Goal: Ask a question

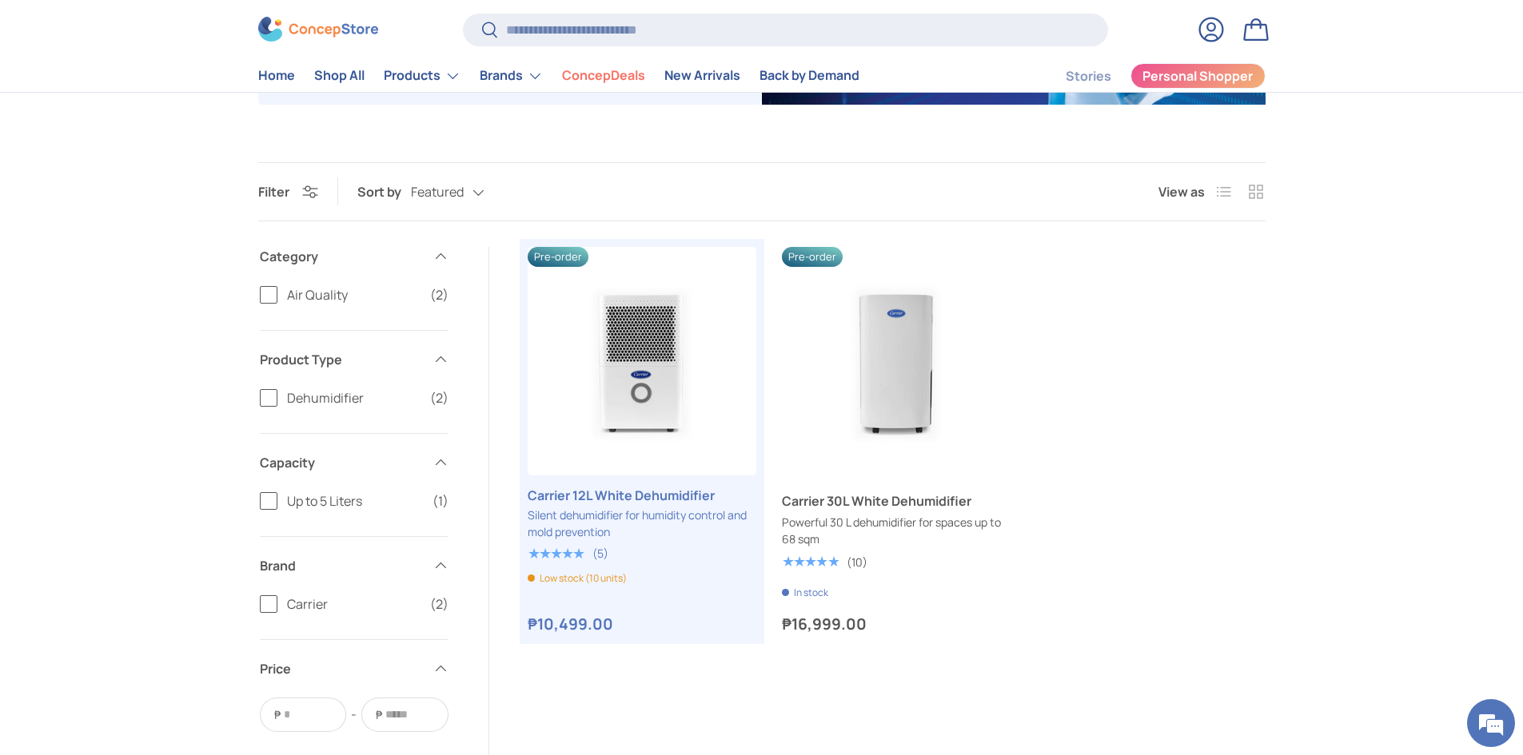
scroll to position [400, 0]
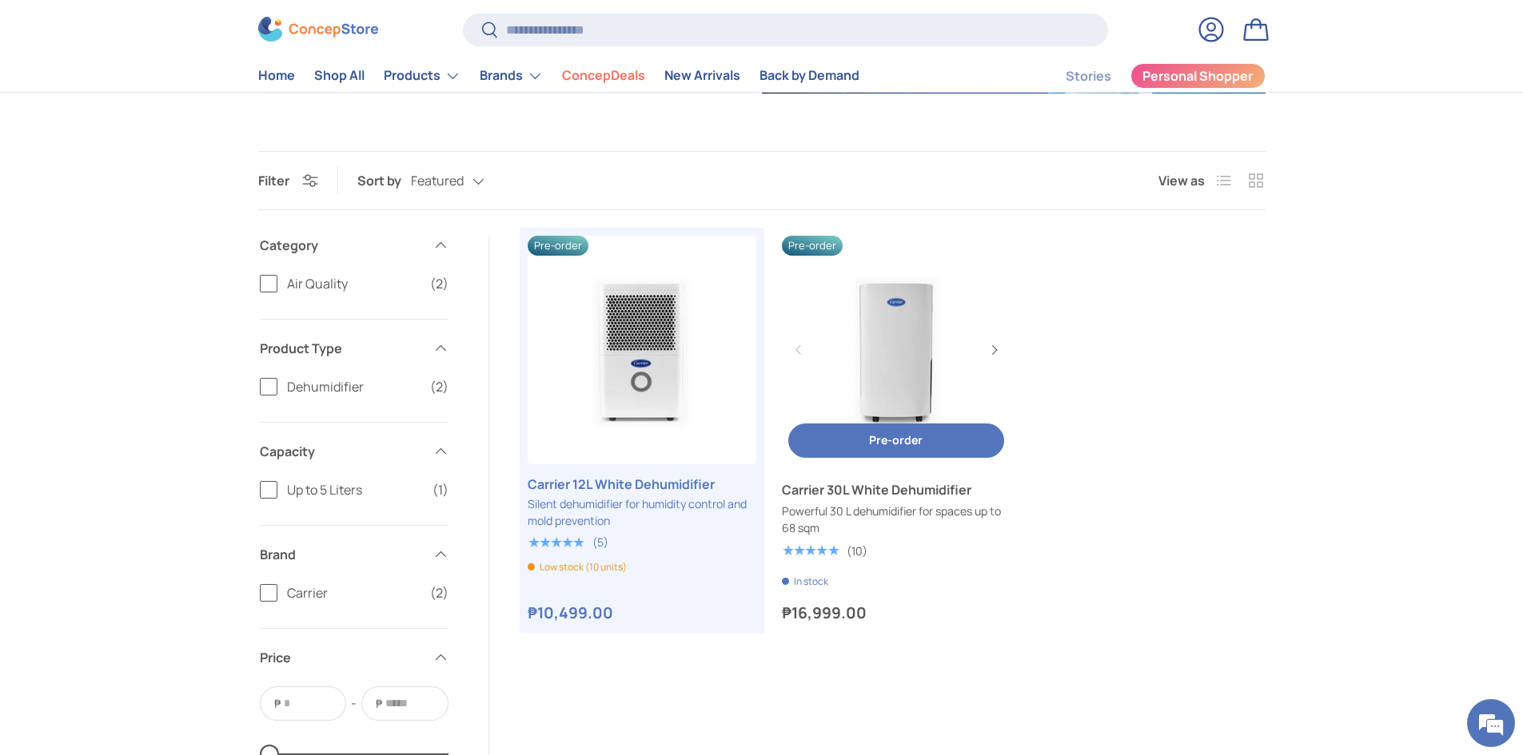
click at [848, 497] on link "Carrier 30L White Dehumidifier" at bounding box center [896, 489] width 229 height 19
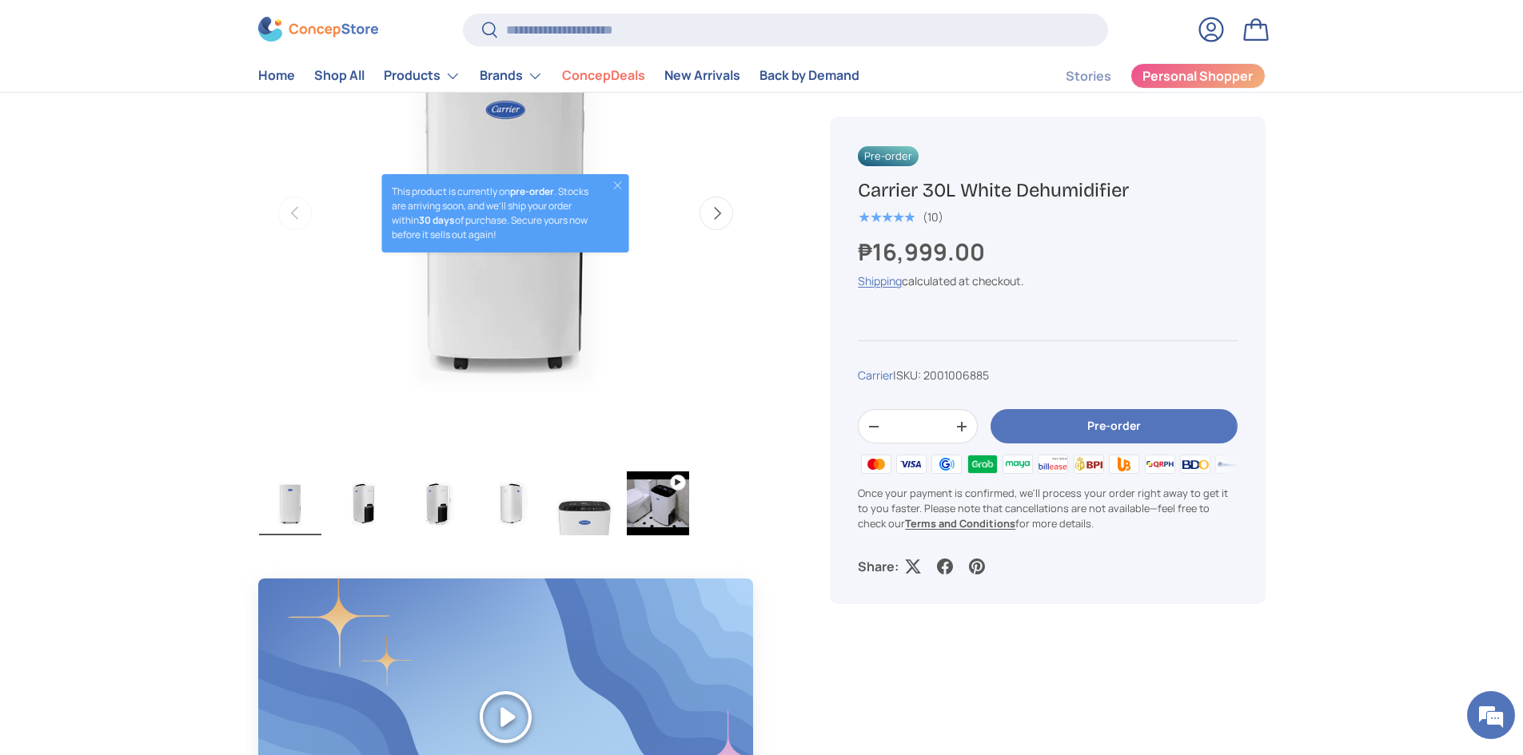
scroll to position [320, 0]
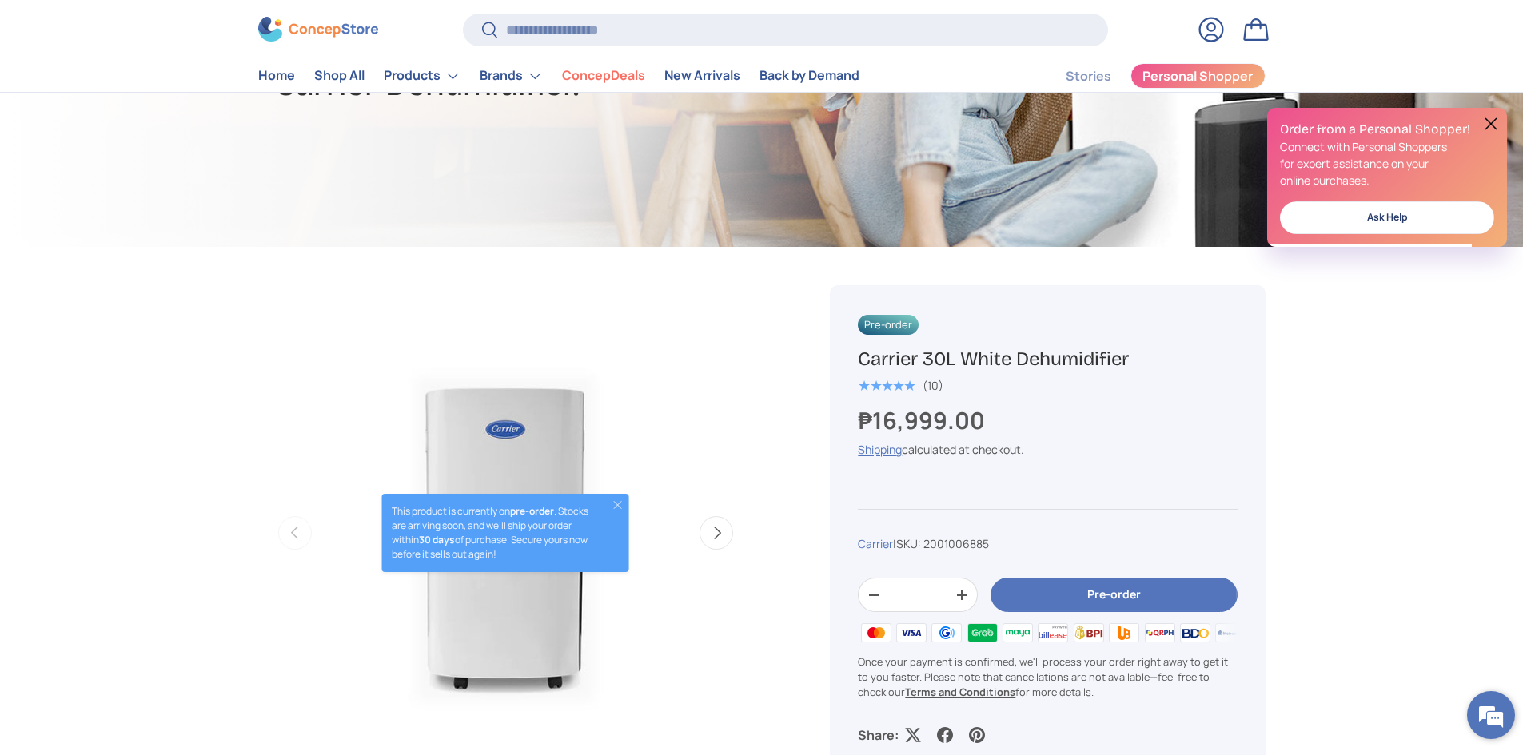
click at [1480, 704] on em at bounding box center [1490, 715] width 43 height 43
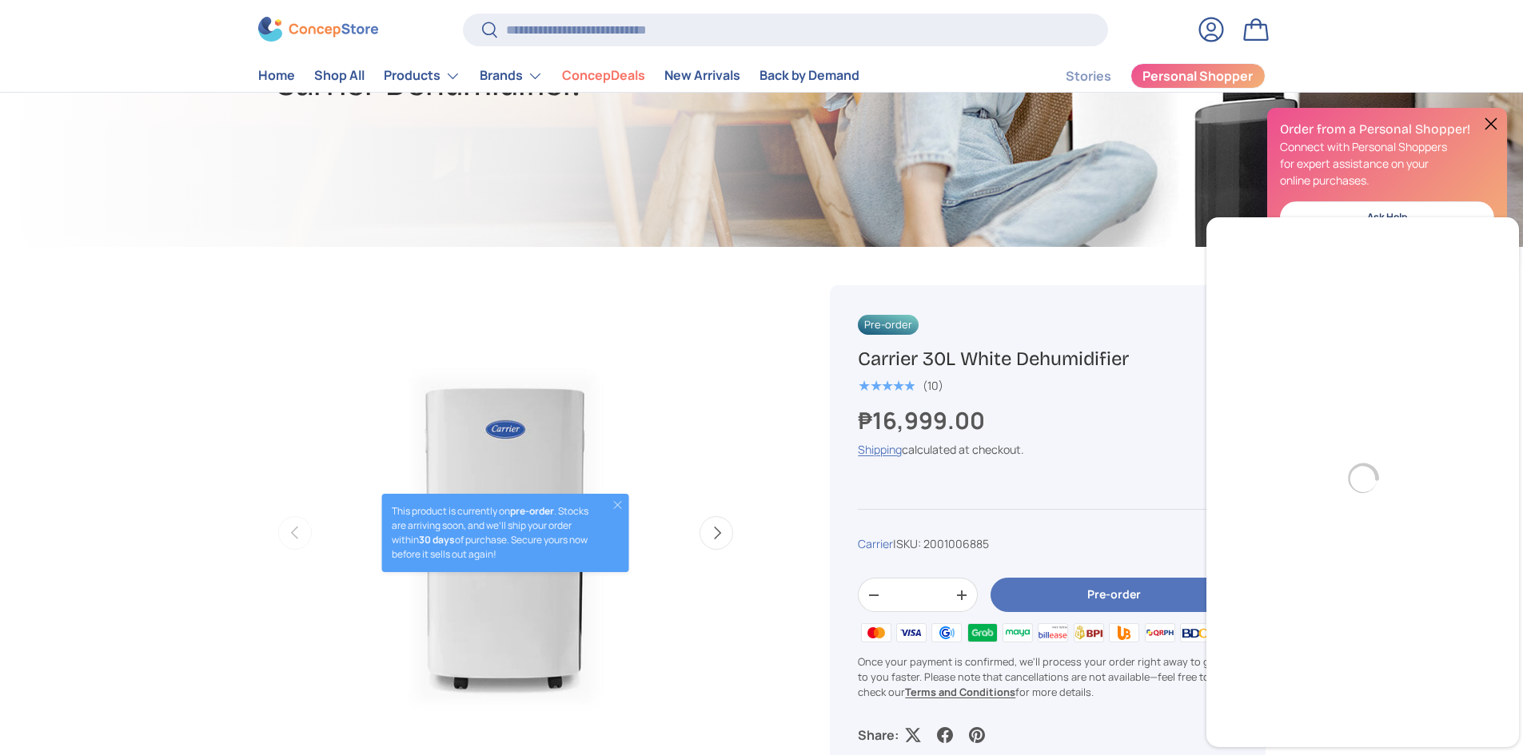
scroll to position [0, 0]
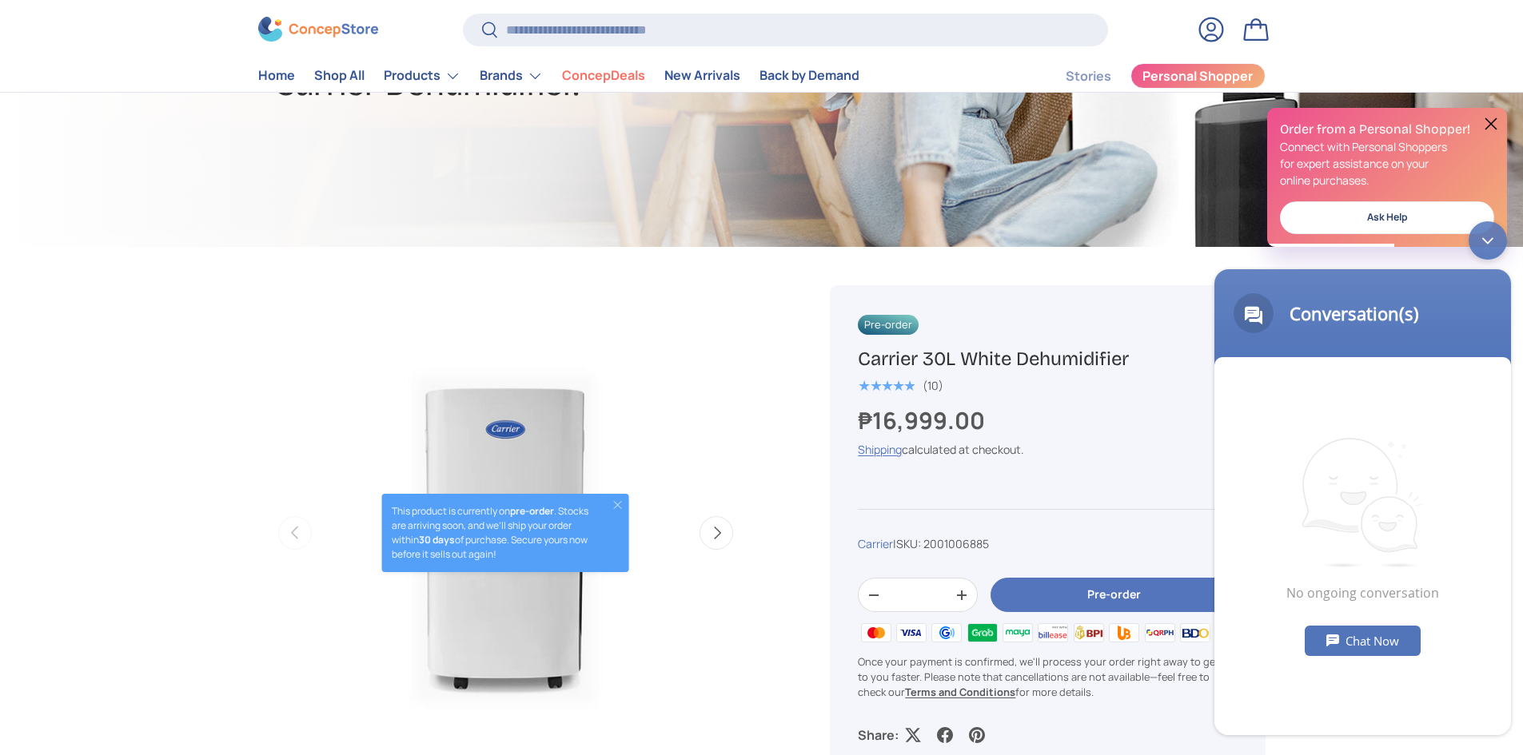
drag, startPoint x: 1479, startPoint y: 237, endPoint x: 2305, endPoint y: 680, distance: 938.1
click at [1479, 237] on div "Minimize live chat window" at bounding box center [1488, 240] width 38 height 38
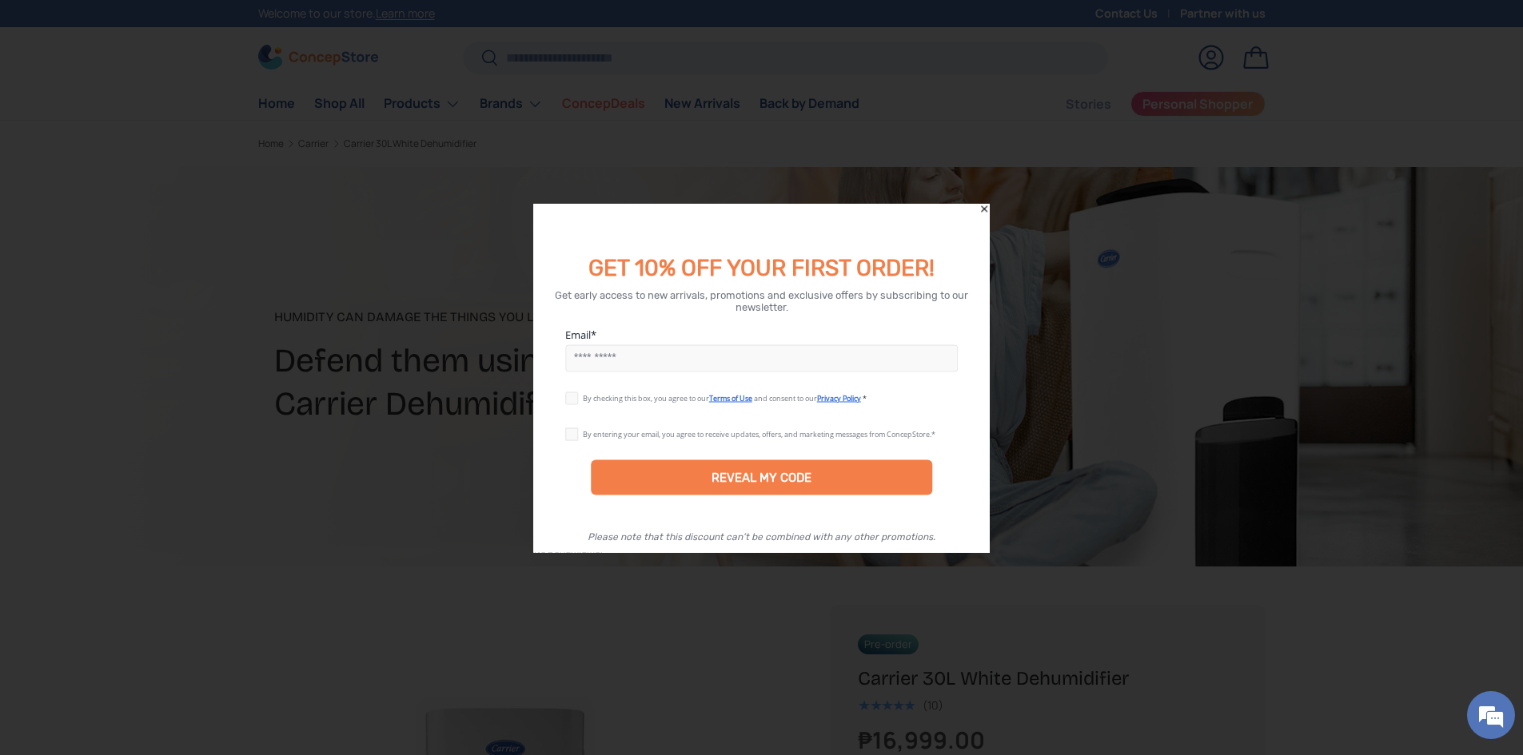
click at [983, 210] on icon "Close" at bounding box center [984, 208] width 6 height 6
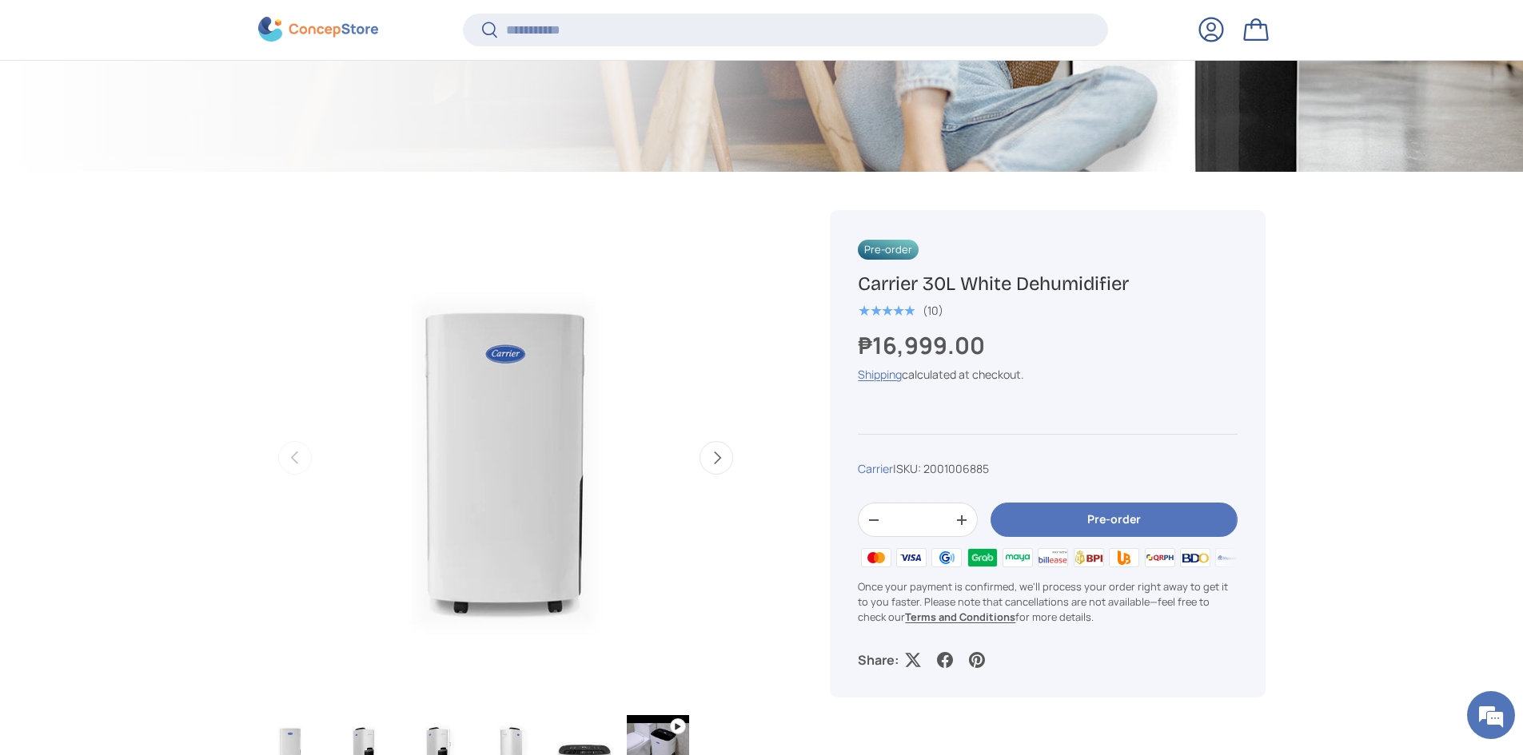
scroll to position [397, 0]
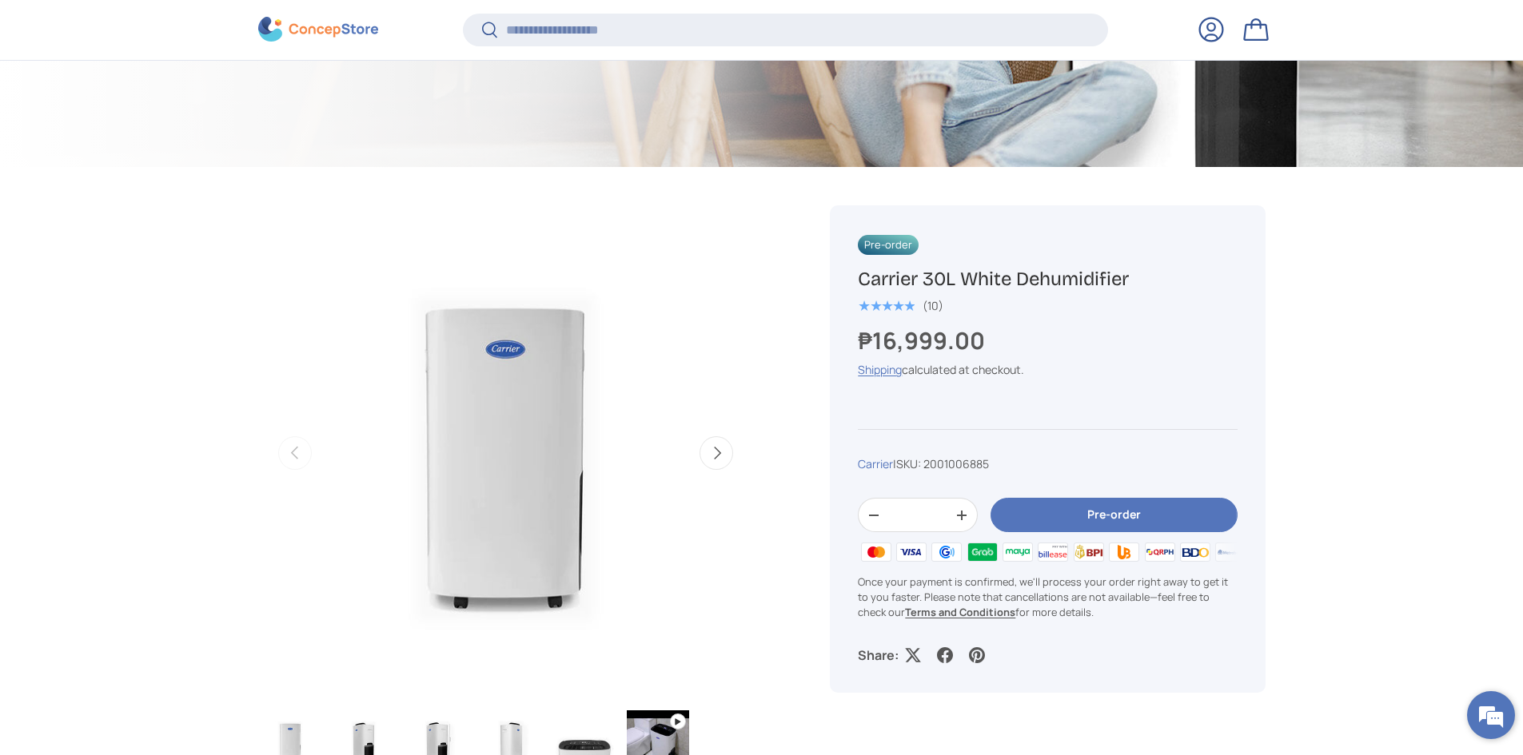
click at [1496, 707] on em at bounding box center [1490, 715] width 43 height 43
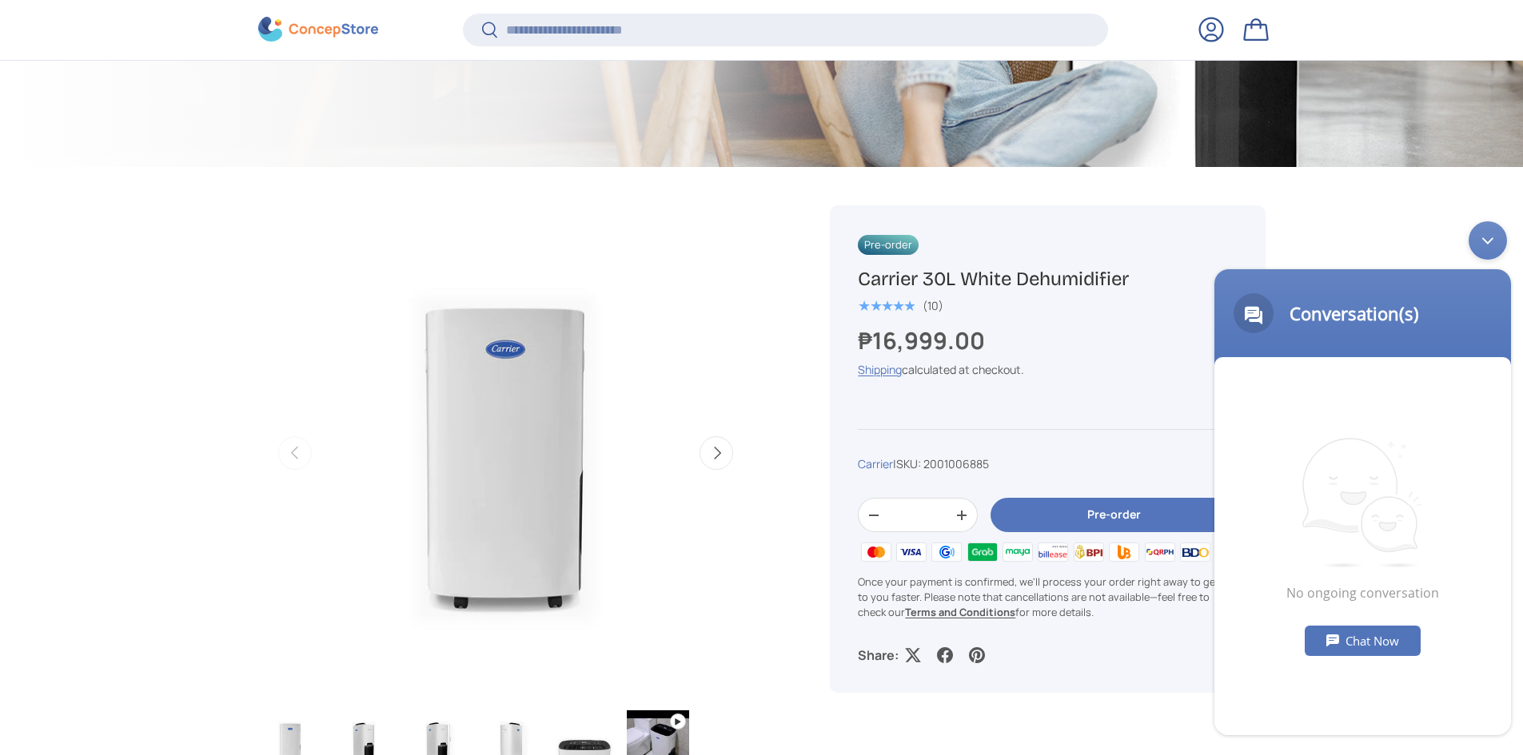
click at [1347, 637] on div "Chat Now" at bounding box center [1363, 641] width 116 height 30
click at [1326, 670] on textarea "Type your message and hit 'Enter'" at bounding box center [1362, 678] width 297 height 56
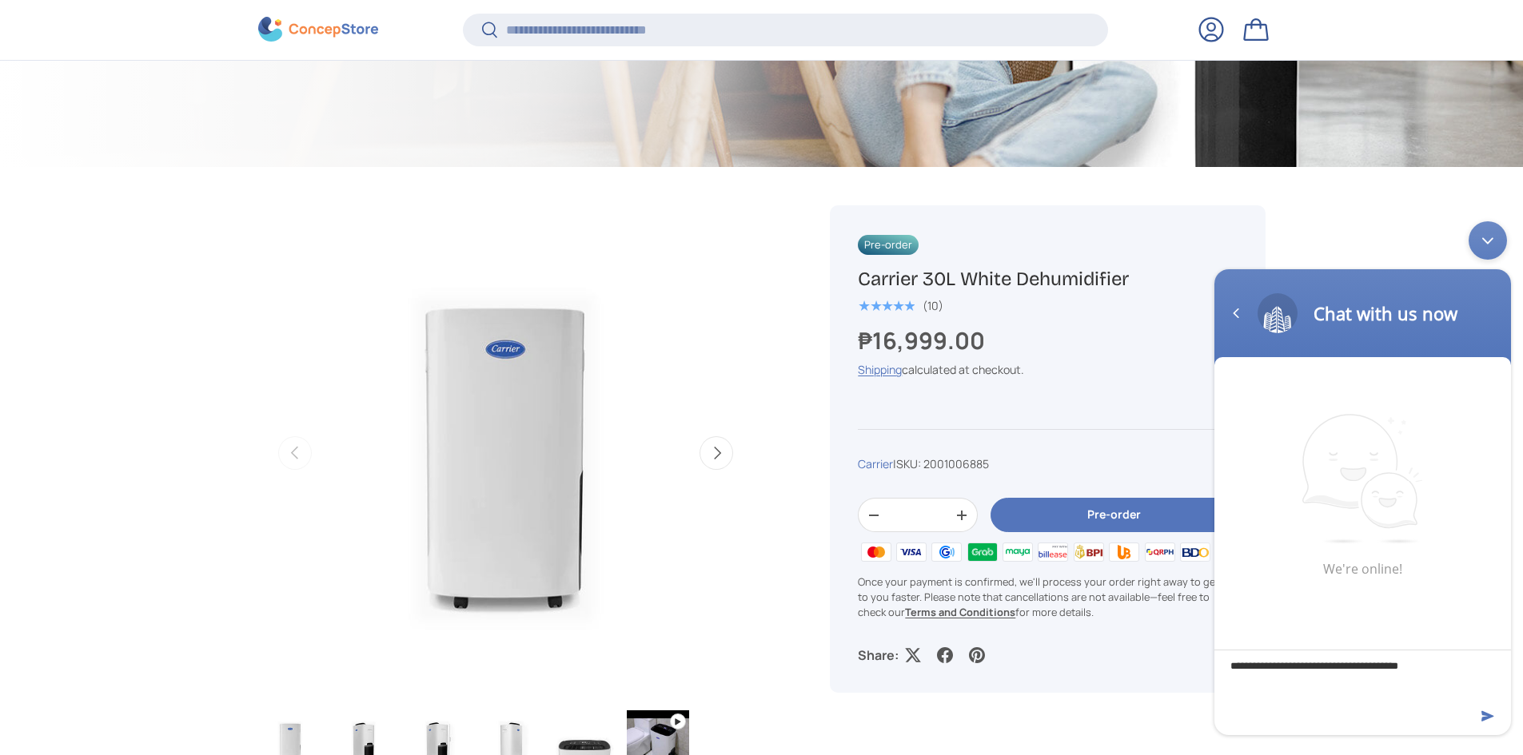
drag, startPoint x: 860, startPoint y: 281, endPoint x: 1142, endPoint y: 285, distance: 282.2
click at [1142, 285] on h1 "Carrier 30L White Dehumidifier" at bounding box center [1047, 279] width 379 height 25
copy h1 "Carrier 30L White Dehumidifier"
click at [1283, 687] on textarea "**********" at bounding box center [1362, 678] width 297 height 56
paste textarea "**********"
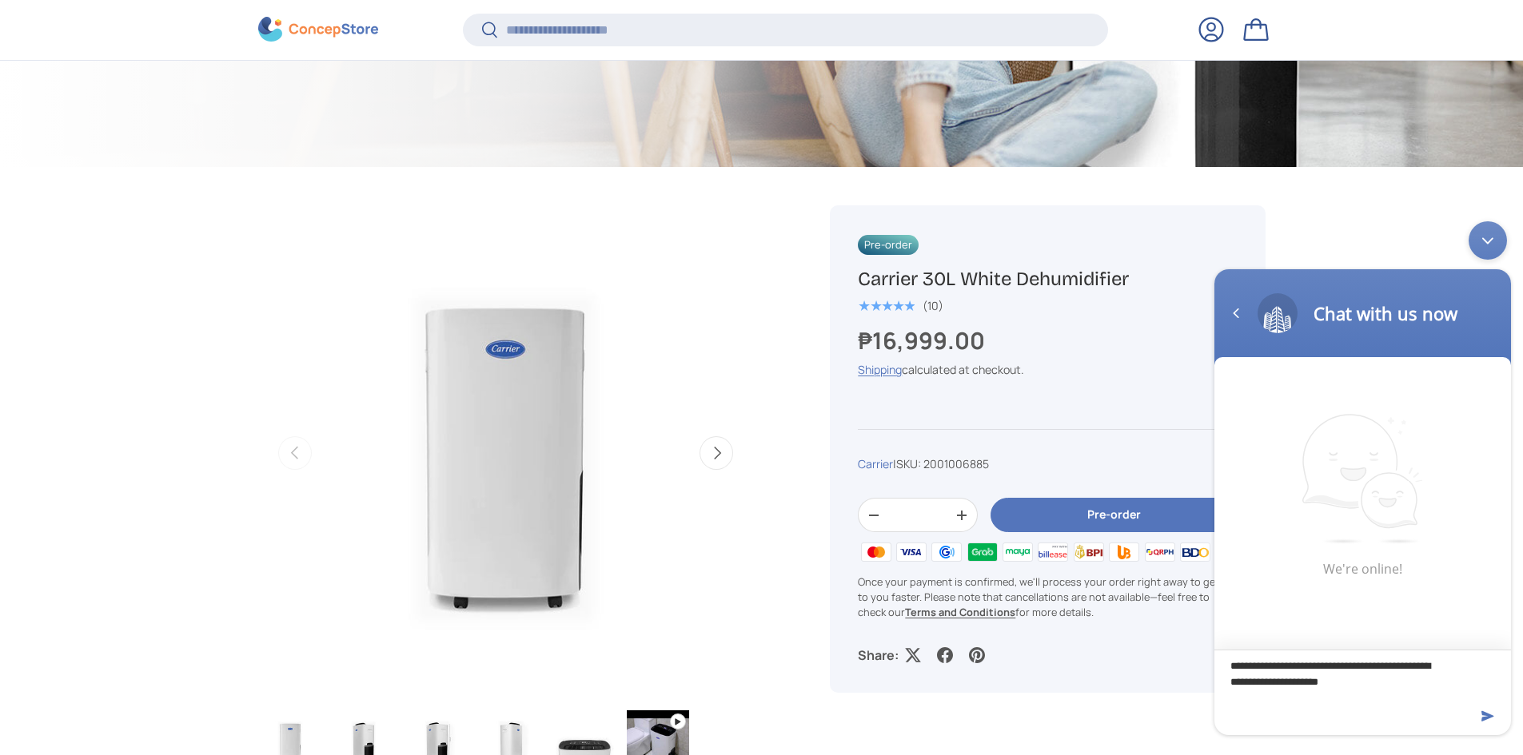
click at [1257, 683] on textarea "**********" at bounding box center [1362, 678] width 297 height 56
click at [1409, 682] on textarea "**********" at bounding box center [1362, 678] width 297 height 56
type textarea "**********"
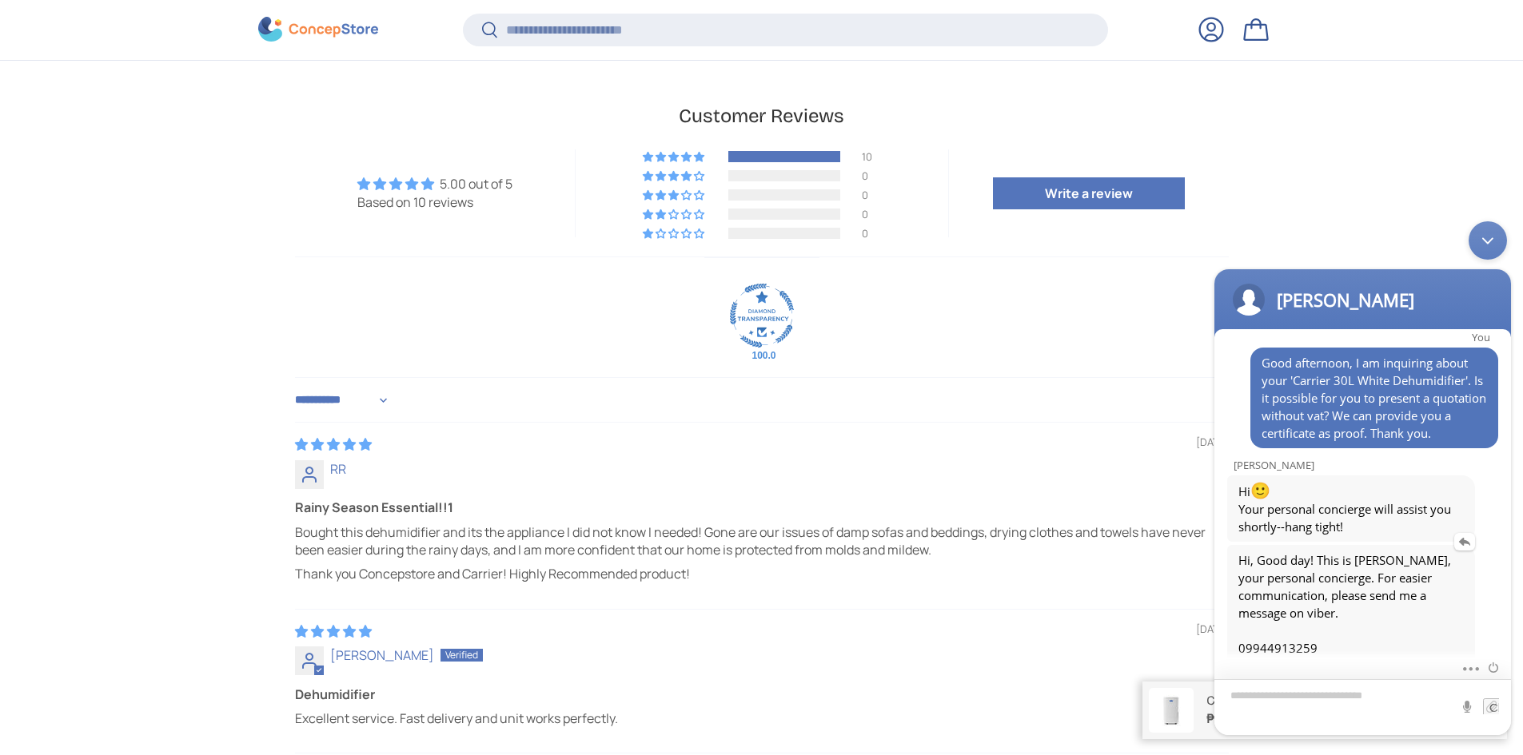
scroll to position [0, 0]
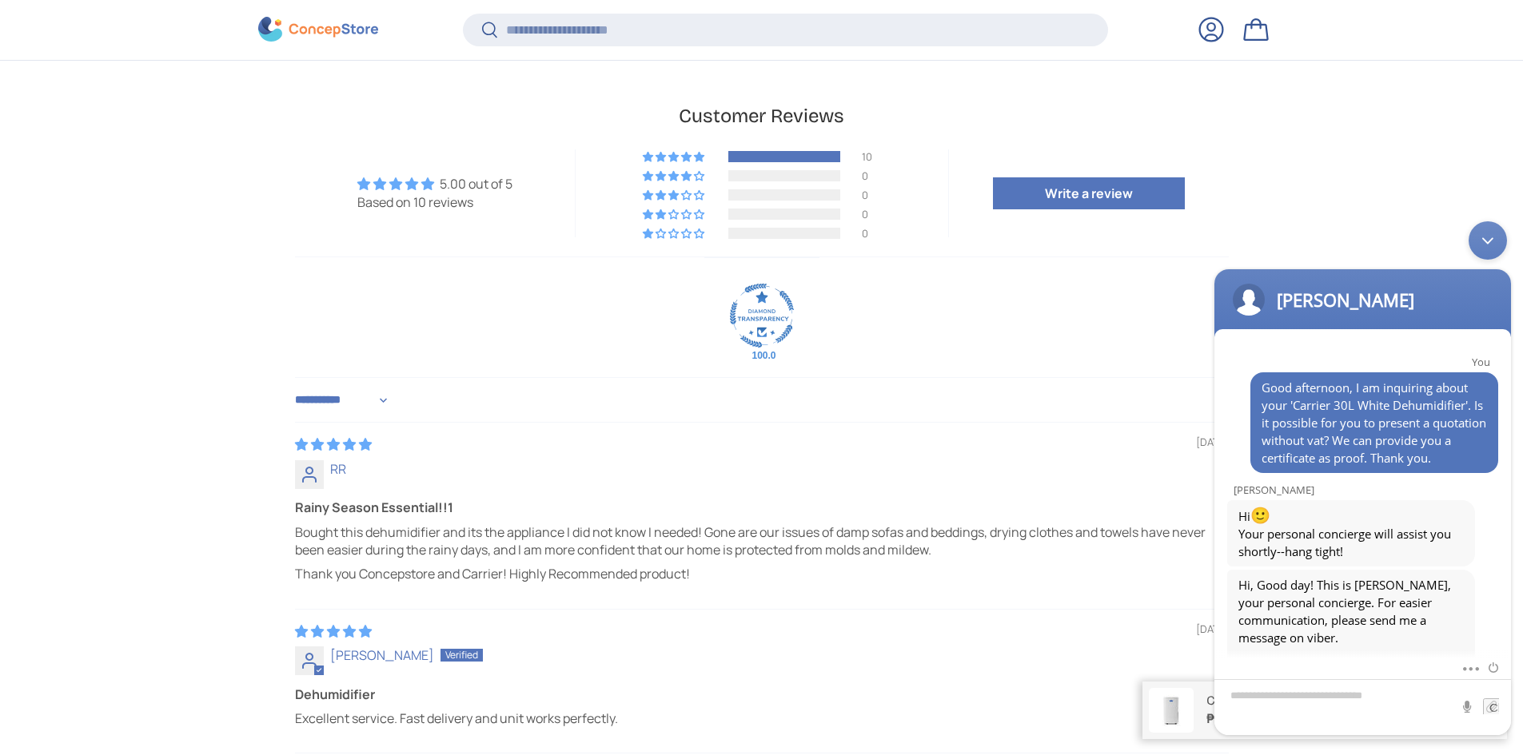
drag, startPoint x: 1492, startPoint y: 250, endPoint x: 2602, endPoint y: 488, distance: 1135.5
click at [1492, 250] on div "Minimize live chat window" at bounding box center [1488, 240] width 38 height 38
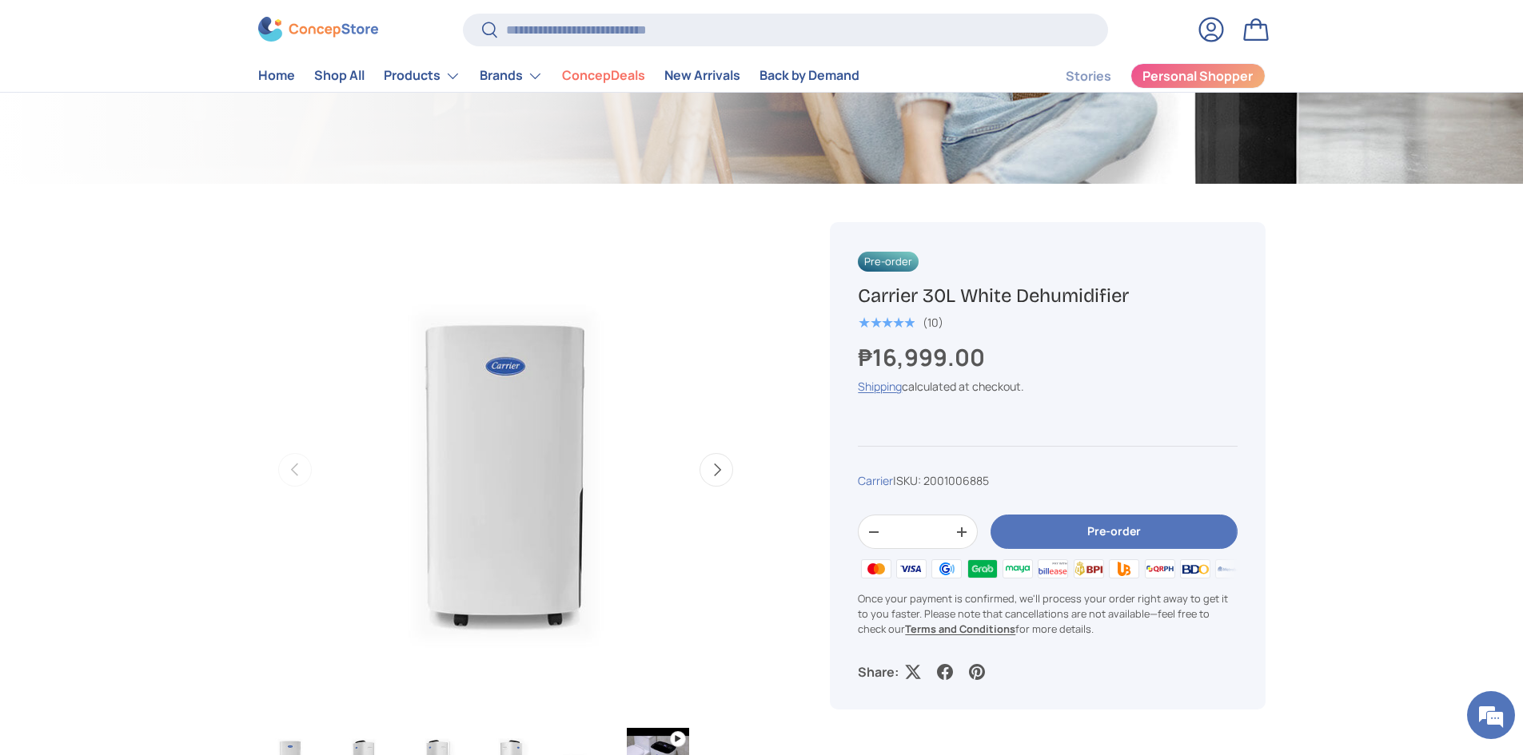
scroll to position [160, 0]
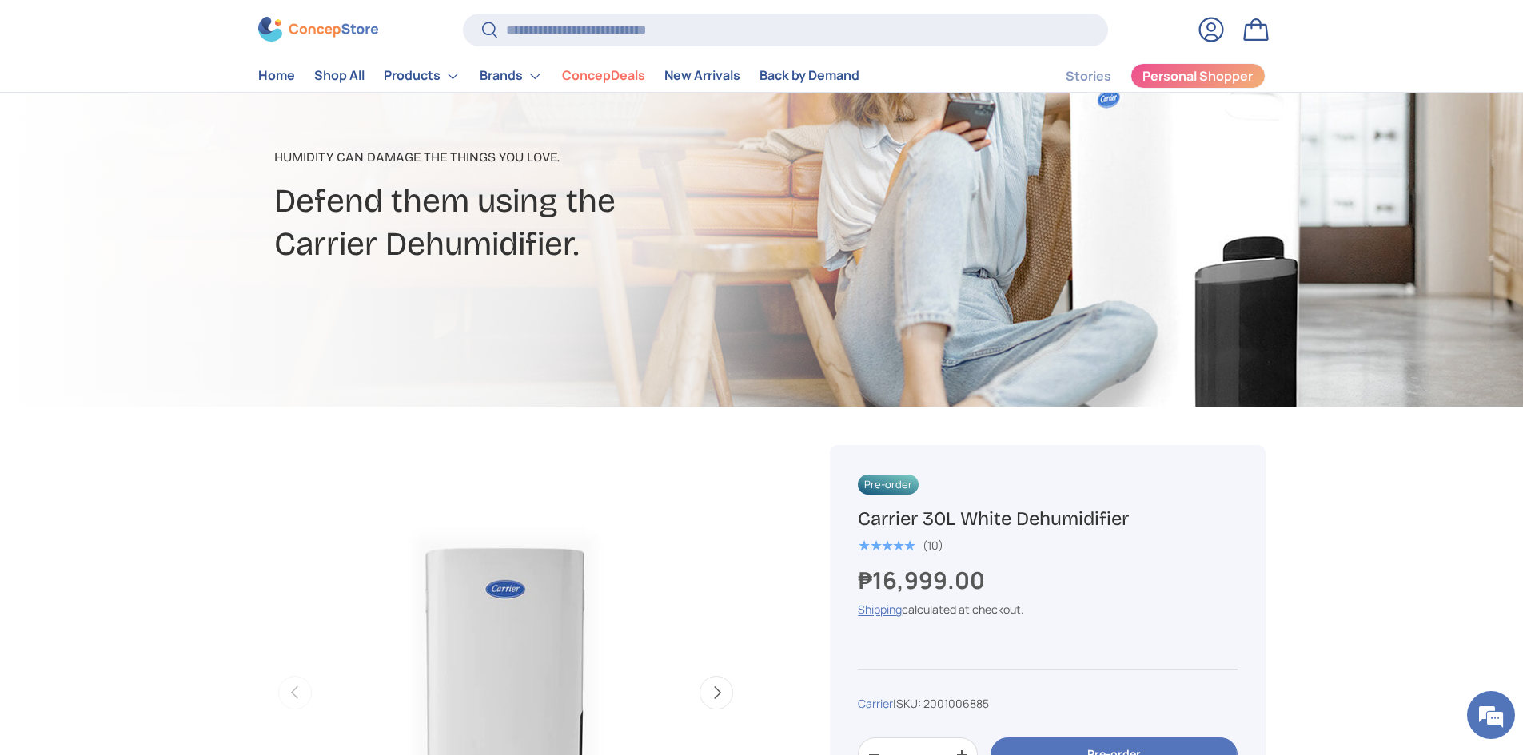
click at [1162, 543] on div "★★★★★ (10)" at bounding box center [1047, 544] width 379 height 19
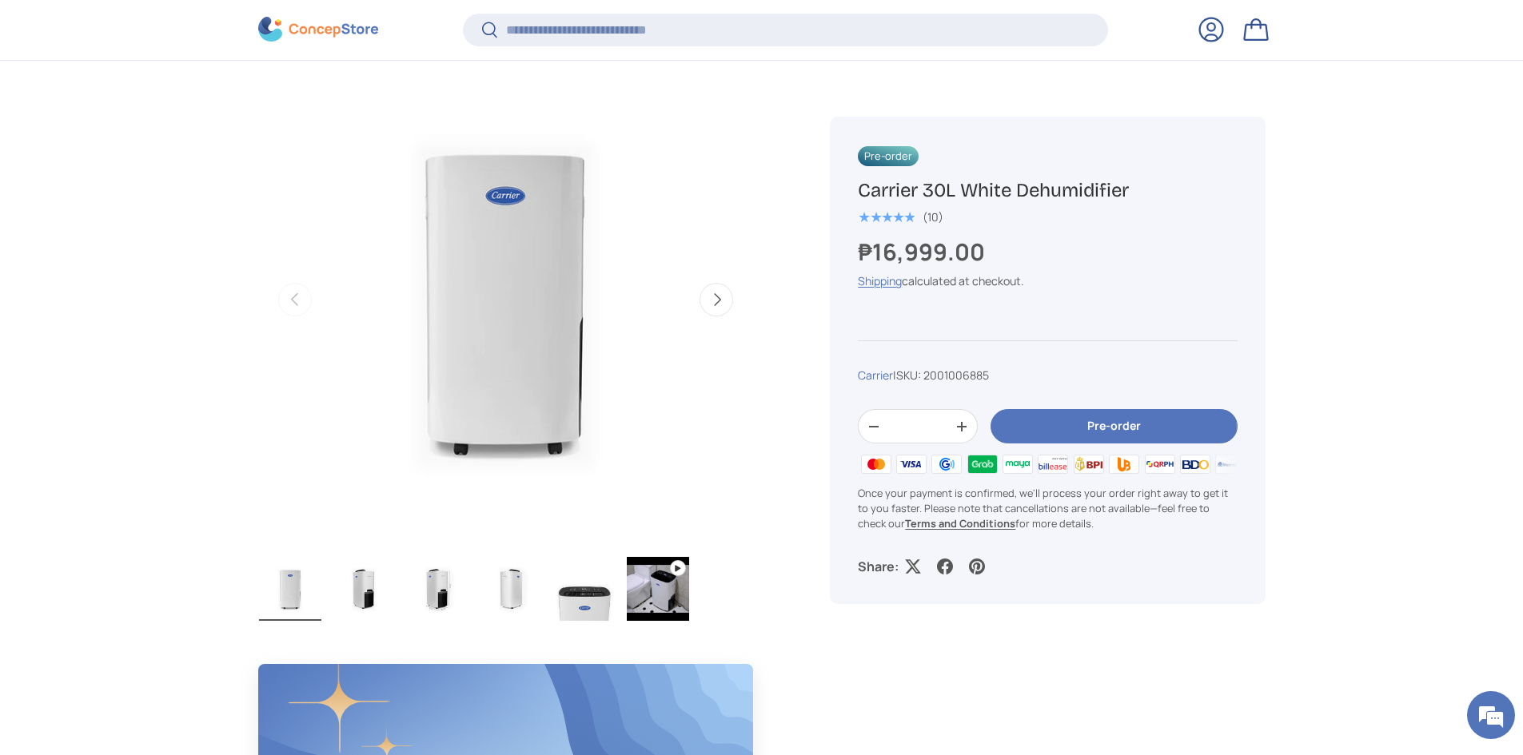
scroll to position [556, 0]
